Goal: Information Seeking & Learning: Learn about a topic

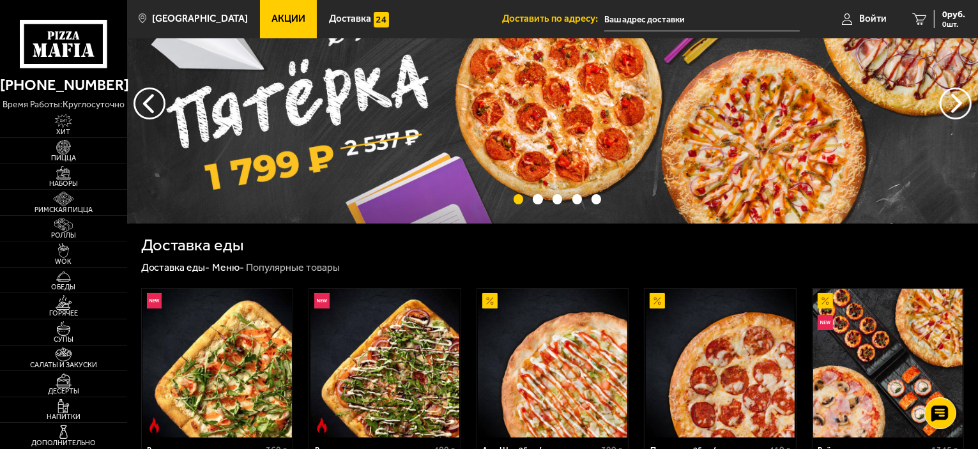
scroll to position [64, 0]
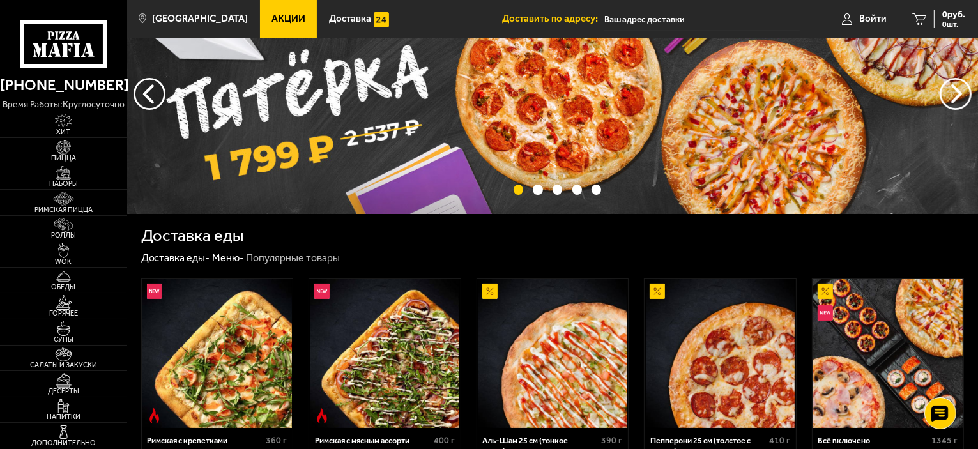
click at [264, 6] on link "Акции" at bounding box center [288, 19] width 57 height 38
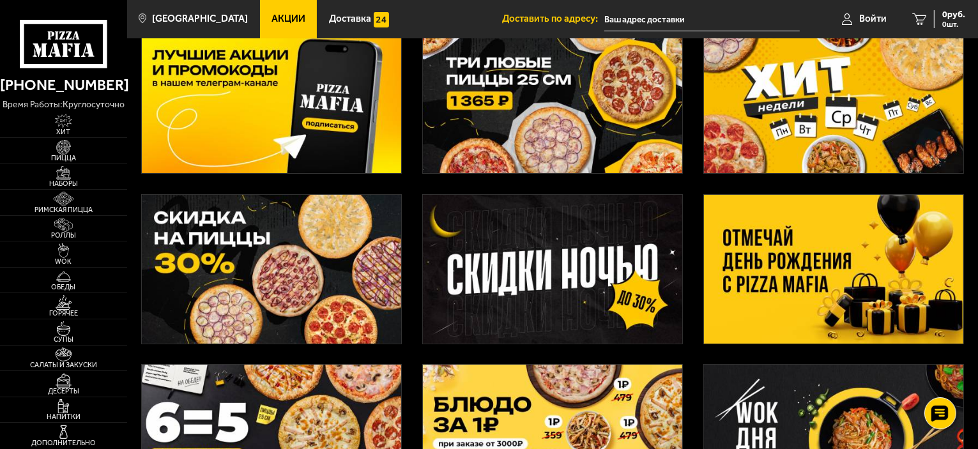
scroll to position [128, 0]
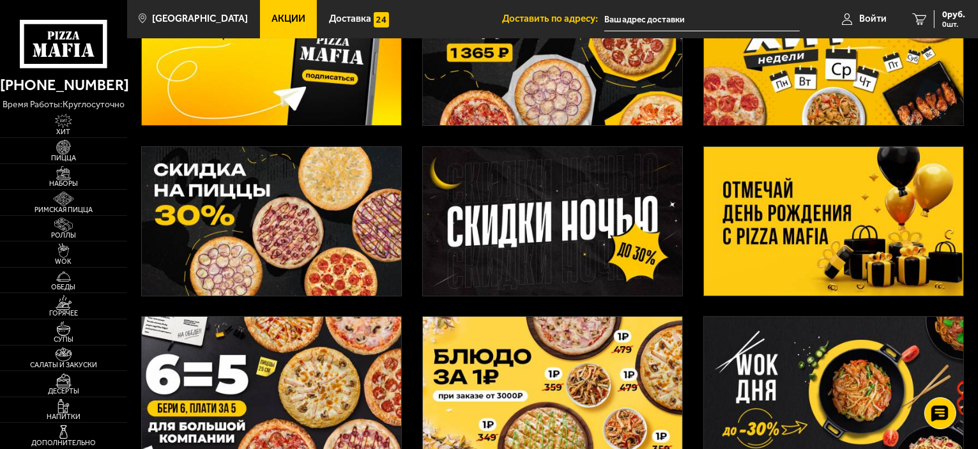
click at [889, 204] on img at bounding box center [833, 221] width 259 height 149
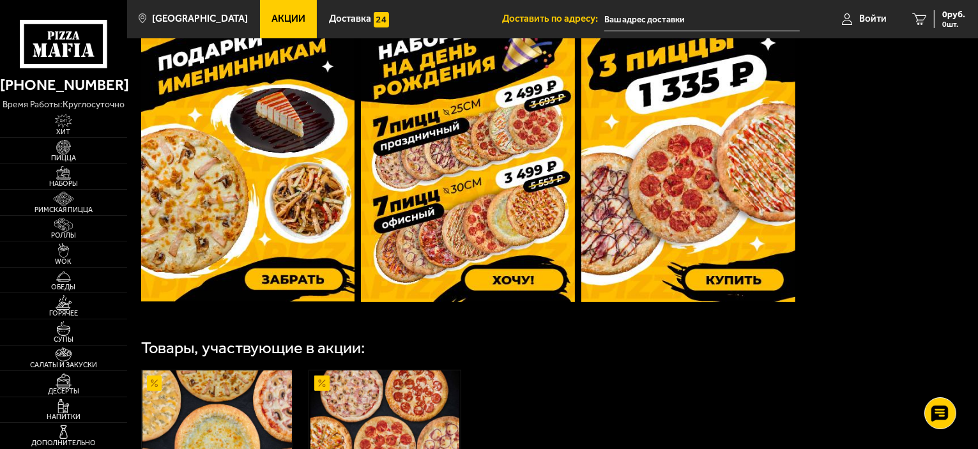
scroll to position [344, 0]
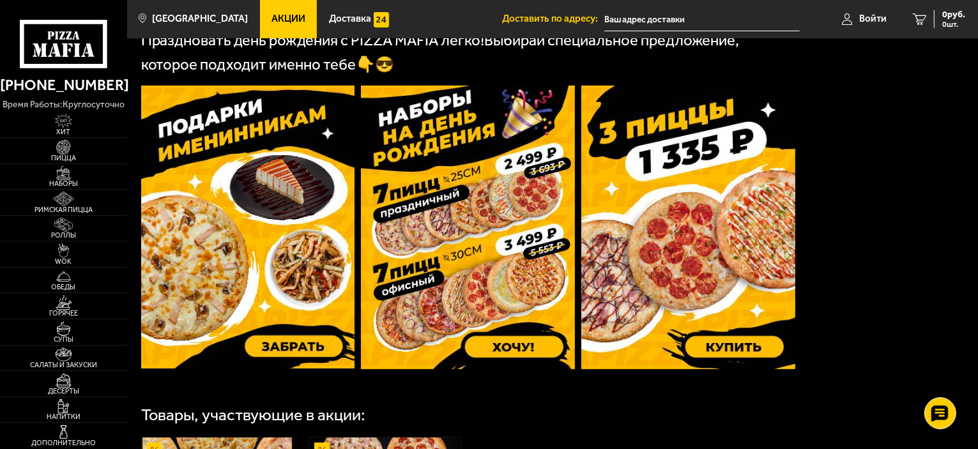
click at [207, 257] on img at bounding box center [248, 227] width 214 height 283
